Goal: Register for event/course

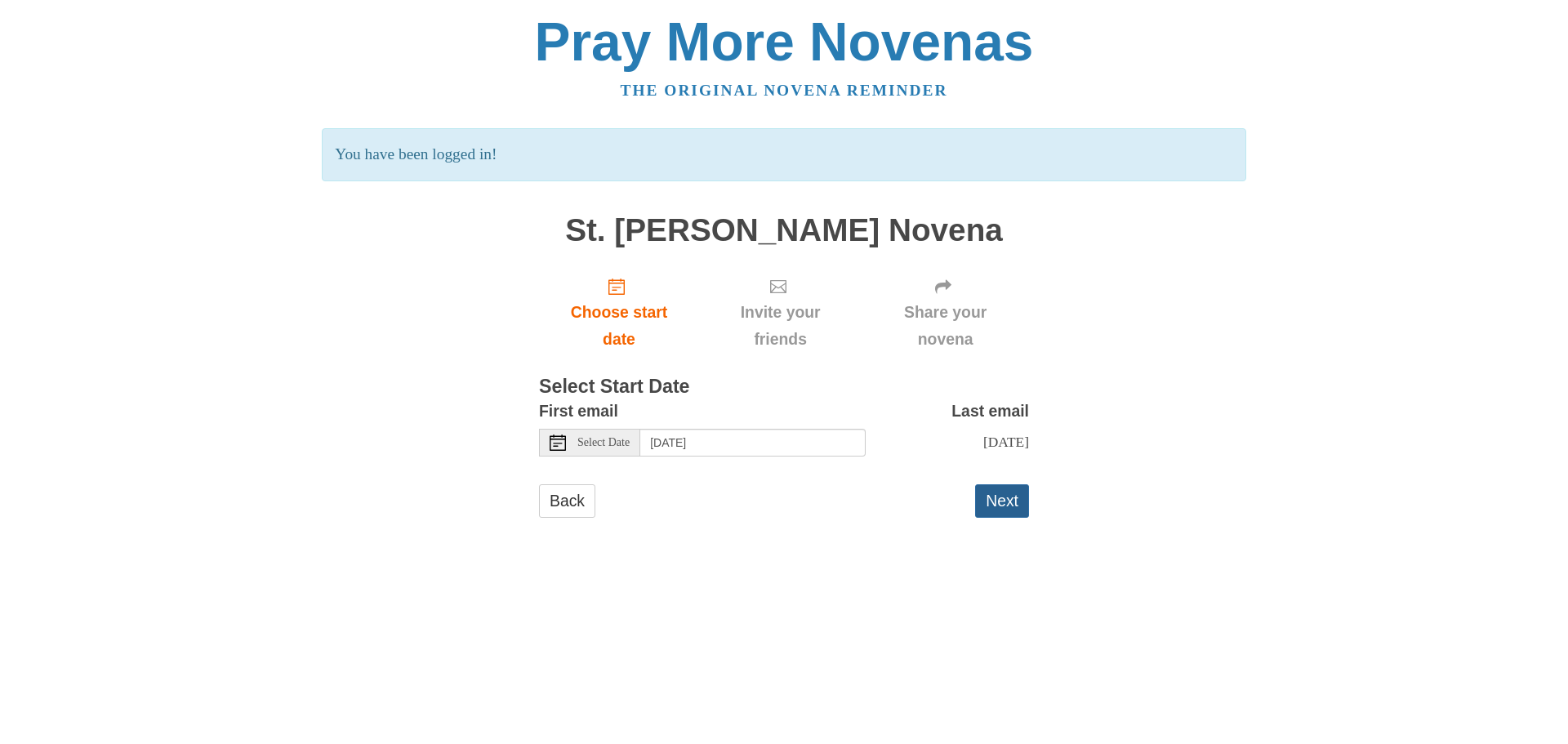
click at [995, 506] on button "Next" at bounding box center [1002, 502] width 54 height 33
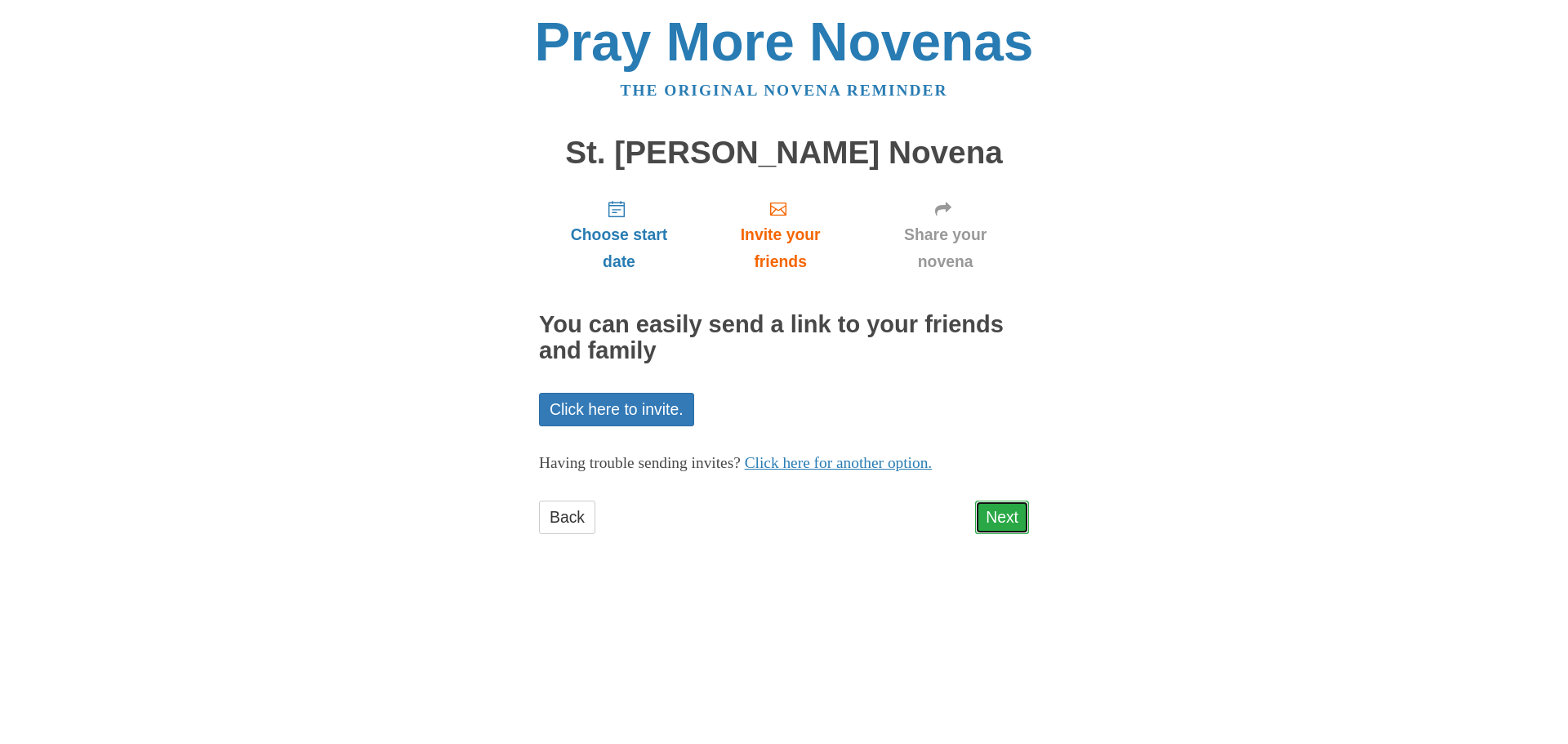
click at [1001, 522] on link "Next" at bounding box center [1002, 517] width 54 height 33
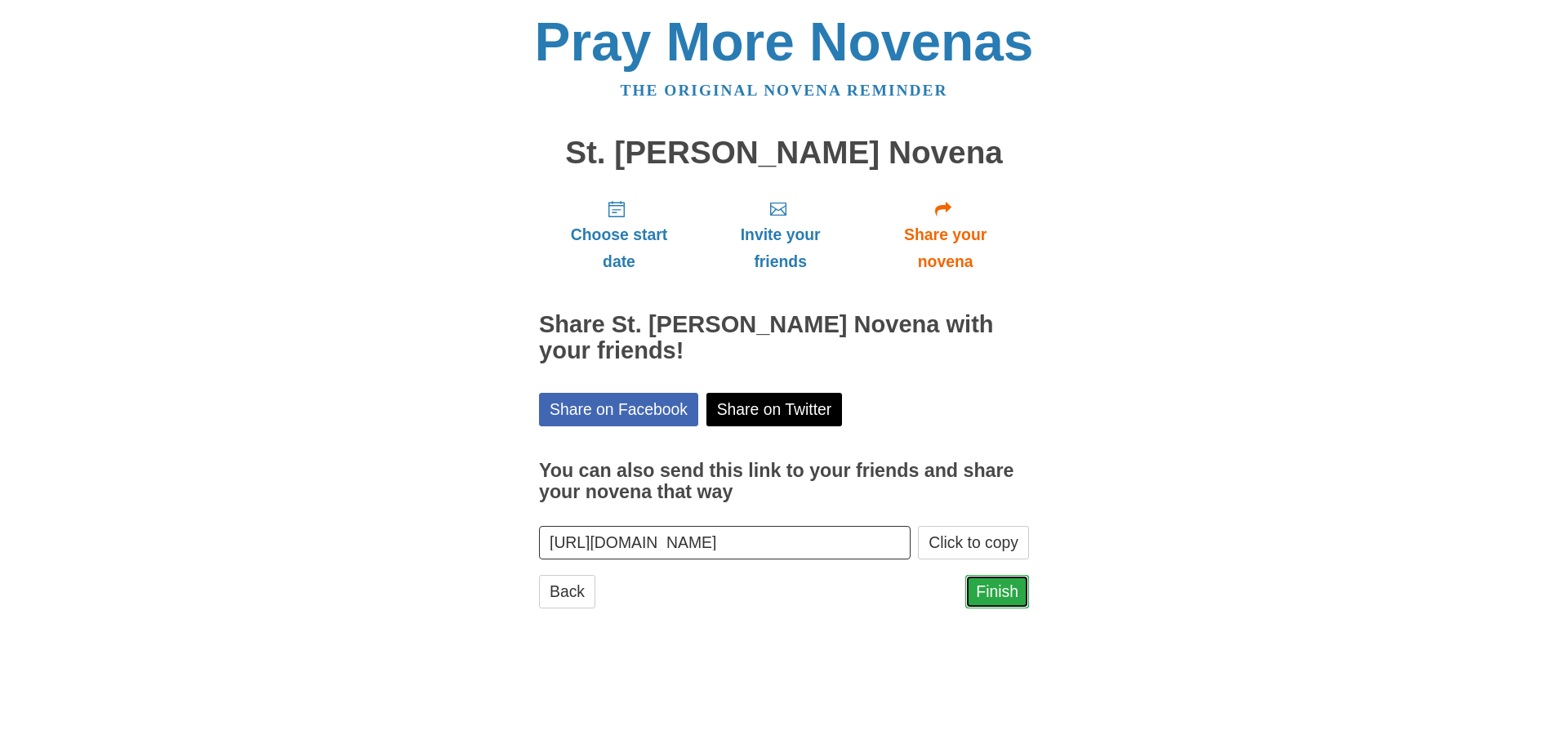
click at [997, 593] on link "Finish" at bounding box center [997, 591] width 63 height 33
